Goal: Task Accomplishment & Management: Use online tool/utility

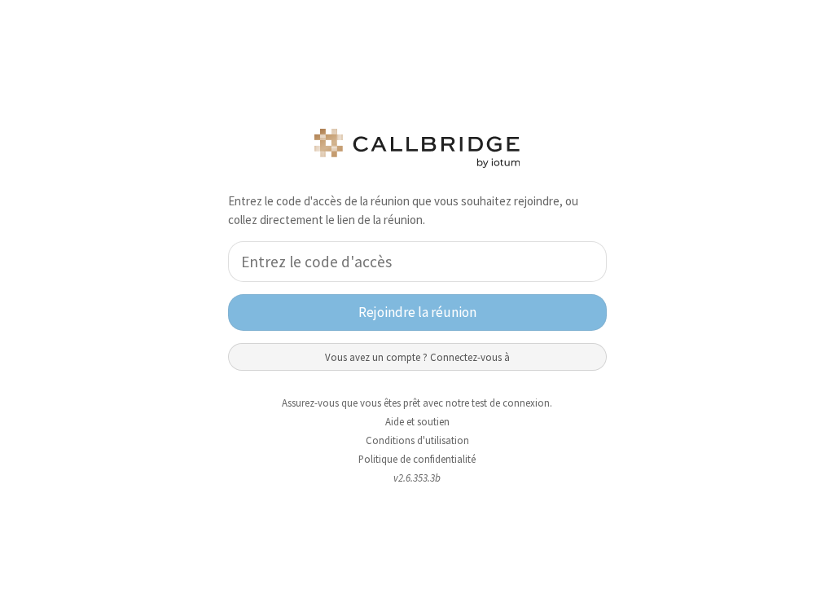
click at [472, 355] on button "Vous avez un compte ? Connectez-vous à" at bounding box center [417, 357] width 379 height 28
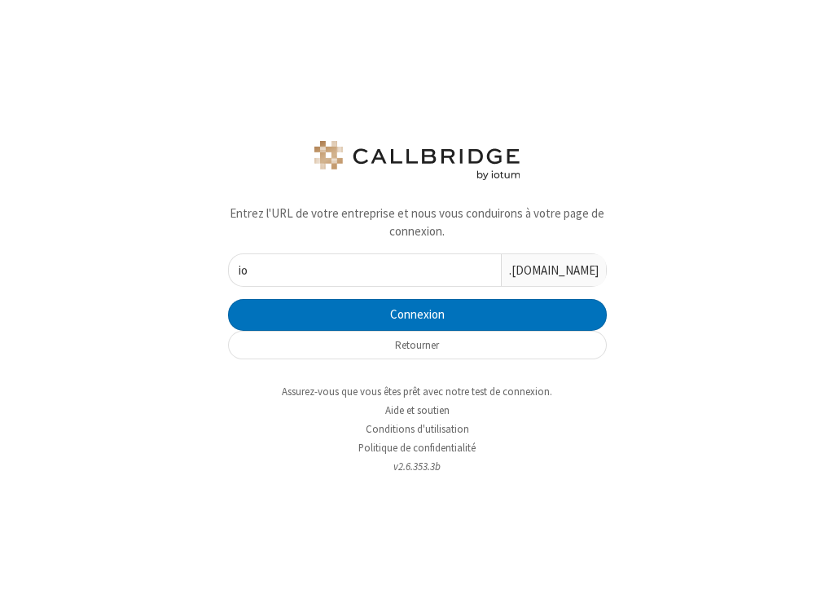
type input "i"
paste input "xxxsaradec10xxx"
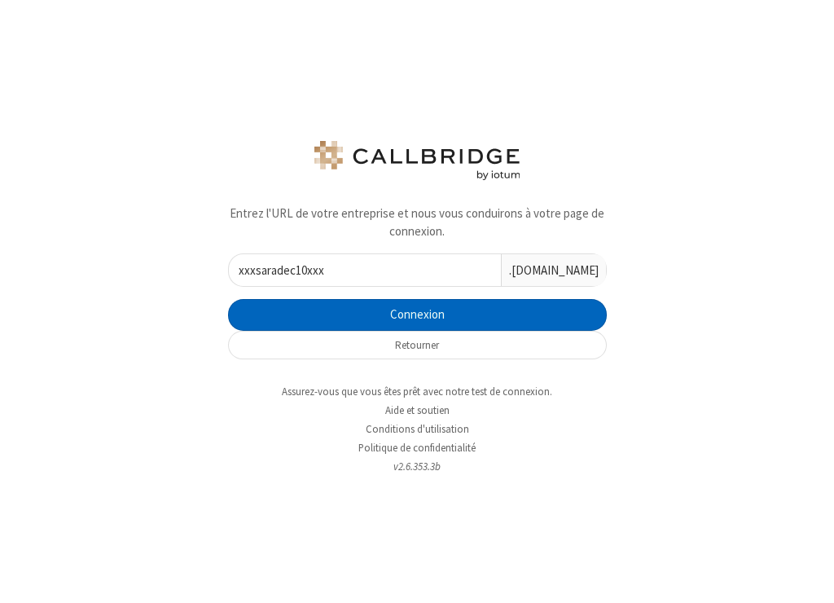
type input "xxxsaradec10xxx"
click at [396, 320] on button "Connexion" at bounding box center [417, 315] width 379 height 33
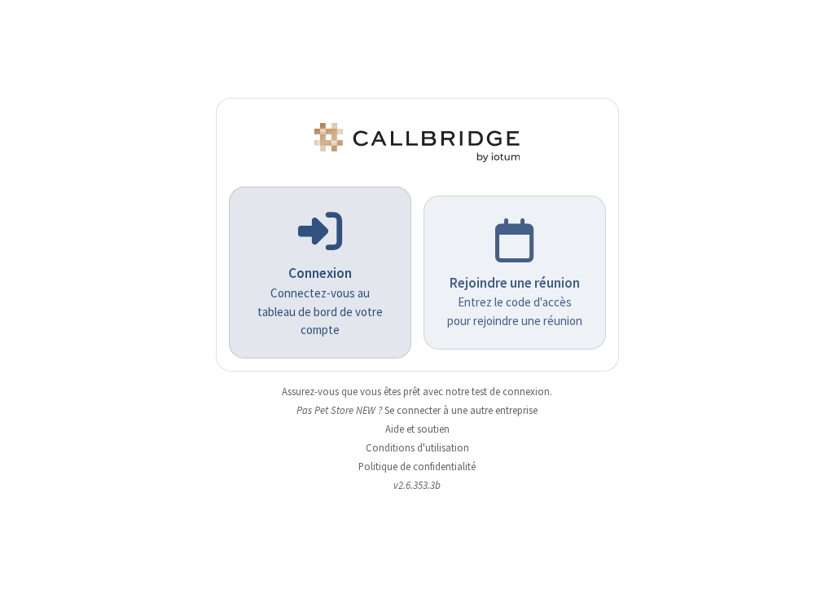
click at [342, 246] on p at bounding box center [320, 229] width 137 height 49
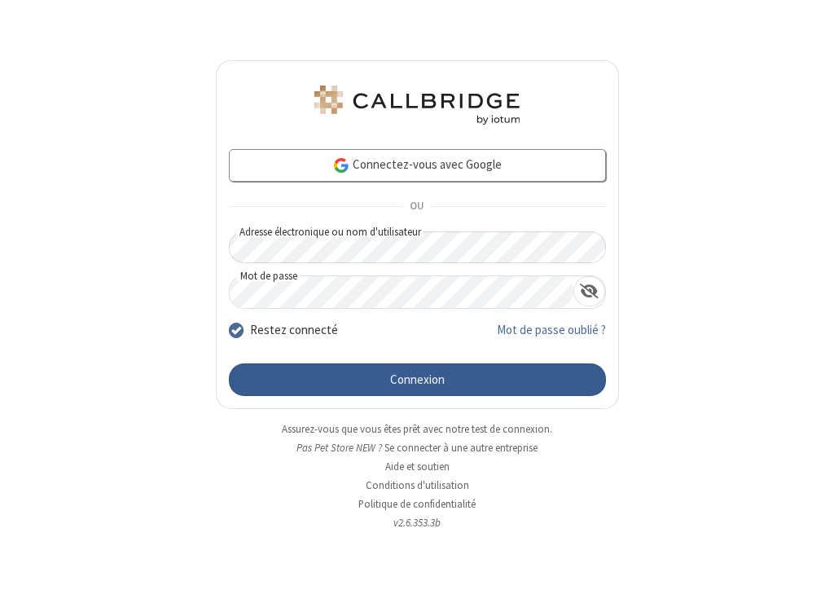
click at [365, 375] on button "Connexion" at bounding box center [417, 379] width 377 height 33
